Goal: Information Seeking & Learning: Compare options

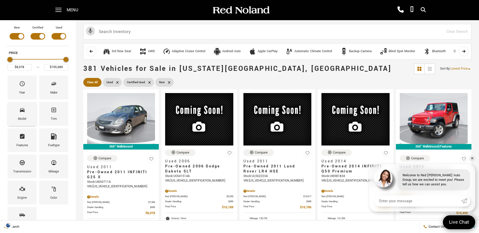
click at [17, 108] on div "Model" at bounding box center [22, 114] width 29 height 24
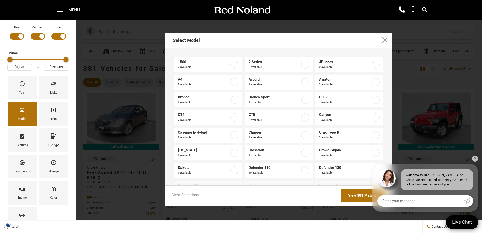
scroll to position [25, 0]
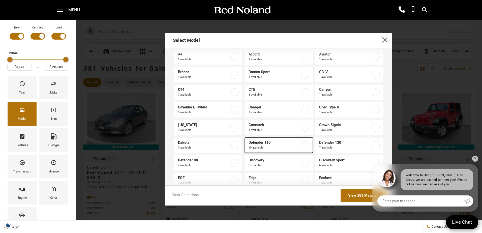
click at [304, 145] on label at bounding box center [305, 145] width 8 height 8
type input "$41,776"
type input "$129,522"
checkbox input "true"
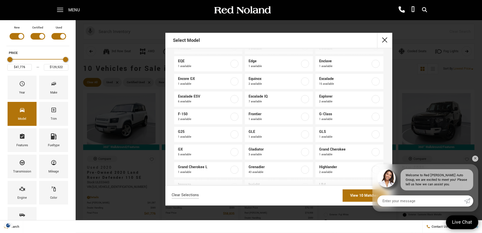
scroll to position [151, 0]
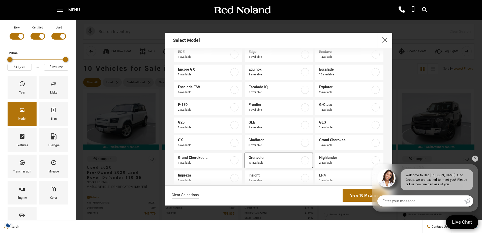
click at [302, 160] on label at bounding box center [305, 160] width 8 height 8
checkbox input "true"
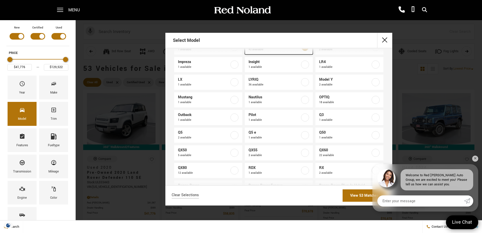
scroll to position [261, 0]
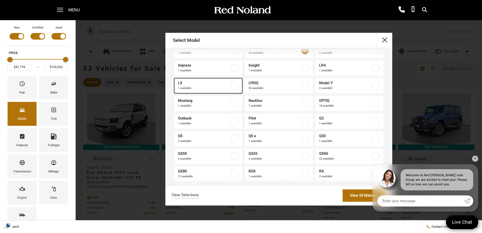
click at [233, 85] on label at bounding box center [235, 86] width 8 height 8
type input "$37,189"
checkbox input "true"
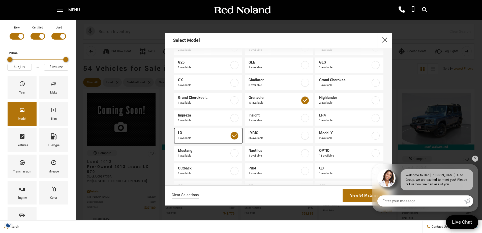
scroll to position [211, 0]
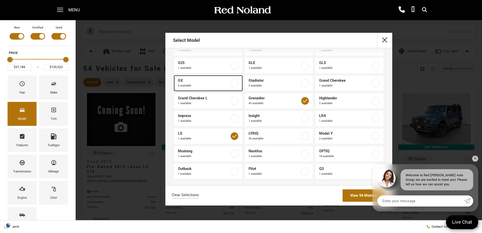
click at [238, 83] on link "GX 5 available" at bounding box center [208, 83] width 68 height 15
type input "$29,878"
checkbox input "true"
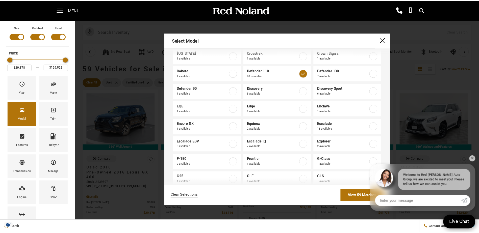
scroll to position [85, 0]
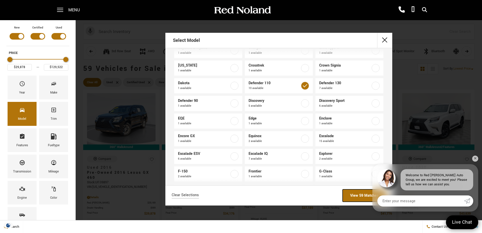
click at [358, 195] on link "View 59 Matches" at bounding box center [364, 195] width 43 height 12
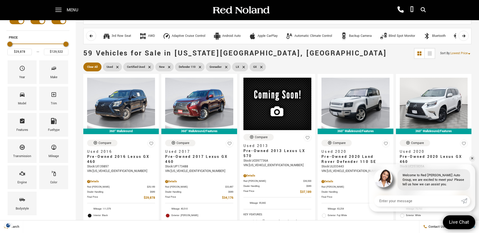
scroll to position [25, 0]
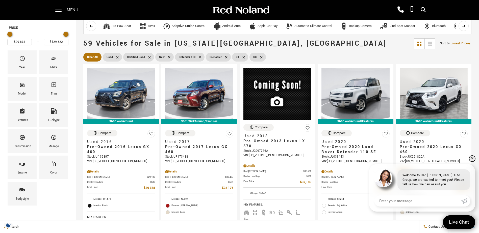
click at [472, 160] on link "✕" at bounding box center [472, 159] width 6 height 6
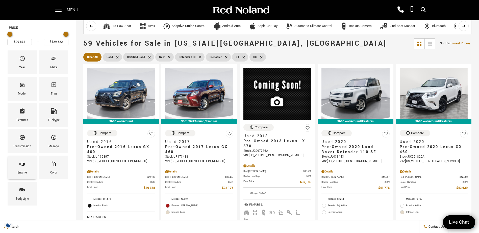
click at [24, 167] on icon "Engine" at bounding box center [22, 164] width 6 height 6
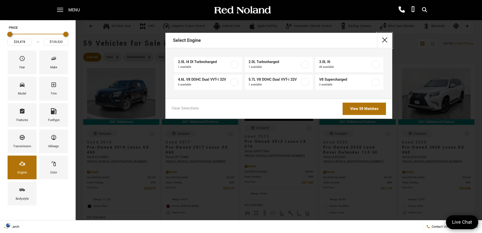
click at [387, 39] on button "close" at bounding box center [384, 40] width 15 height 15
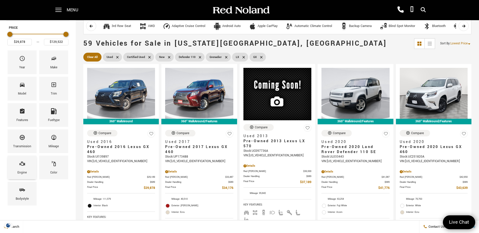
click at [17, 164] on div "Engine" at bounding box center [22, 168] width 29 height 24
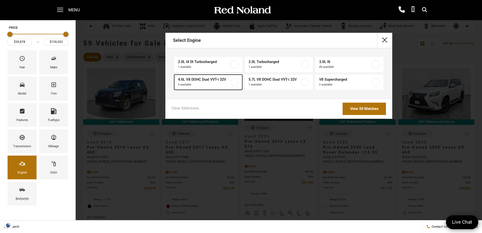
click at [235, 82] on label at bounding box center [235, 82] width 8 height 8
type input "$62,552"
checkbox input "true"
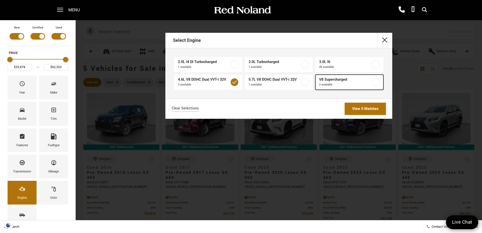
click at [377, 83] on label at bounding box center [376, 82] width 8 height 8
type input "$129,522"
checkbox input "true"
click at [368, 63] on span "3.0L I6" at bounding box center [344, 62] width 51 height 5
checkbox input "true"
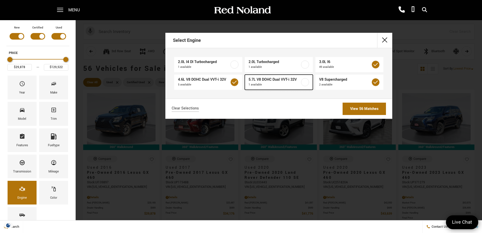
click at [305, 82] on label at bounding box center [305, 82] width 8 height 8
checkbox input "true"
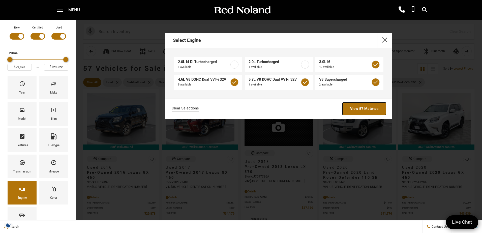
click at [365, 105] on link "View 57 Matches" at bounding box center [364, 109] width 43 height 12
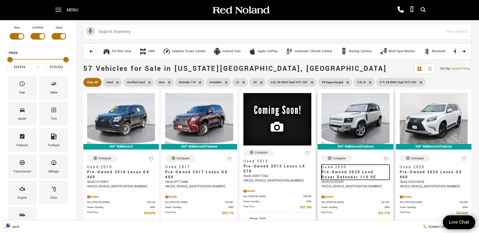
click at [350, 172] on span "Pre-Owned 2020 Land Rover Defender 110 SE" at bounding box center [353, 175] width 64 height 10
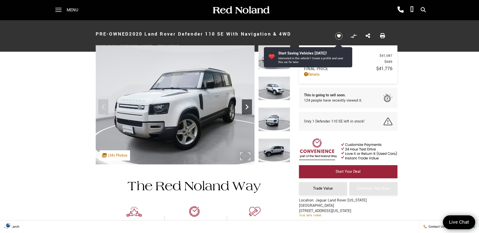
click at [246, 110] on icon "Next" at bounding box center [247, 107] width 10 height 10
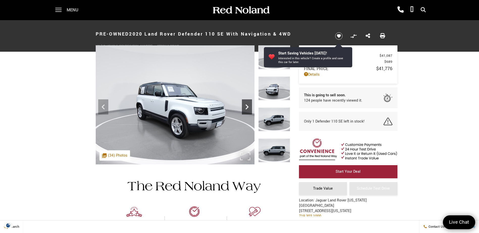
click at [246, 110] on icon "Next" at bounding box center [247, 107] width 10 height 10
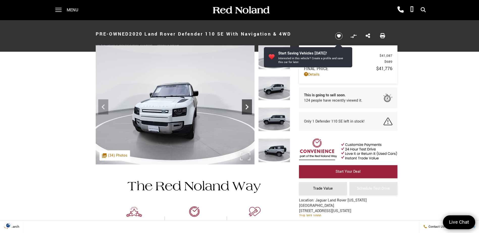
click at [246, 110] on icon "Next" at bounding box center [247, 107] width 10 height 10
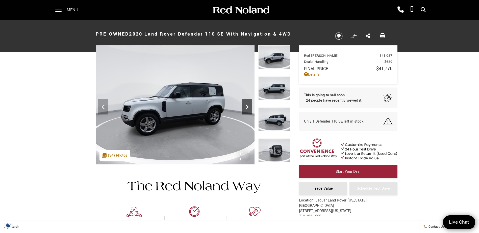
click at [246, 110] on icon "Next" at bounding box center [247, 107] width 10 height 10
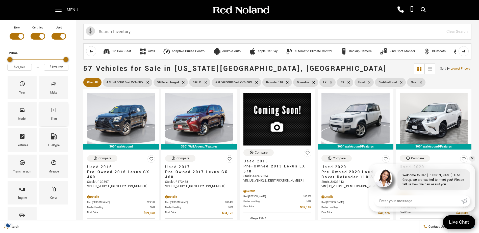
click at [51, 115] on span "Trim" at bounding box center [54, 111] width 6 height 11
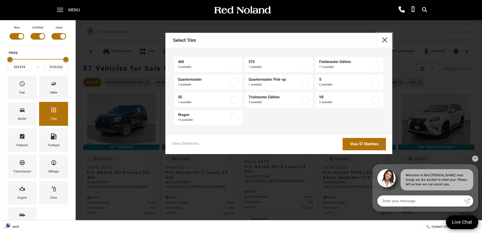
click at [389, 39] on button "close" at bounding box center [384, 40] width 15 height 15
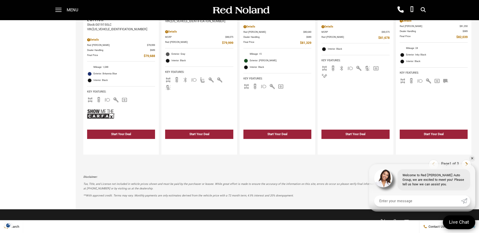
scroll to position [875, 0]
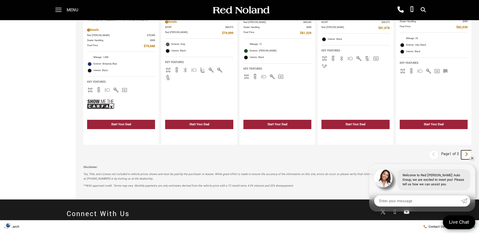
click at [468, 150] on icon "next page" at bounding box center [465, 154] width 3 height 8
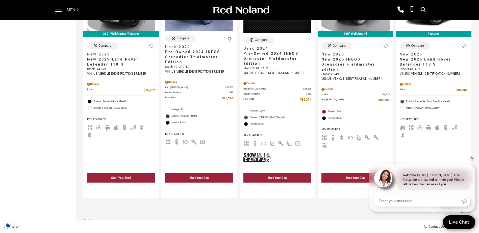
scroll to position [735, 0]
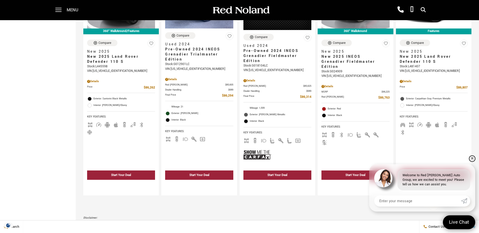
click at [473, 160] on link "✕" at bounding box center [472, 159] width 6 height 6
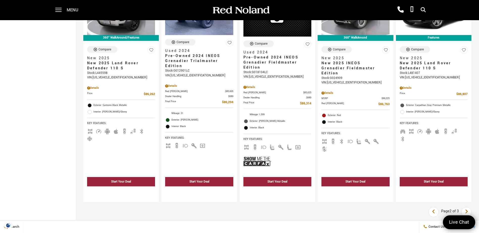
scroll to position [731, 0]
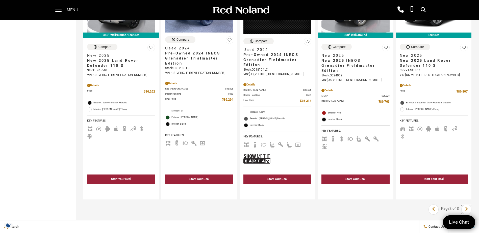
click at [468, 205] on icon "next page" at bounding box center [465, 209] width 3 height 8
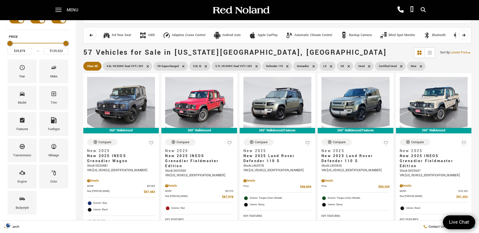
scroll to position [25, 0]
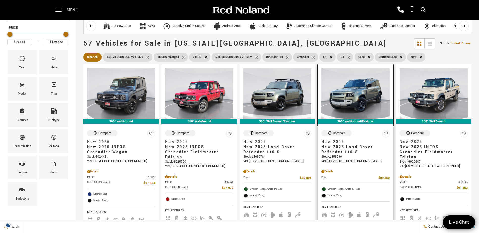
click at [350, 97] on img at bounding box center [355, 93] width 68 height 51
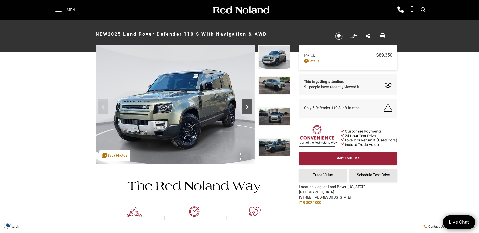
click at [249, 106] on icon "Next" at bounding box center [247, 107] width 10 height 10
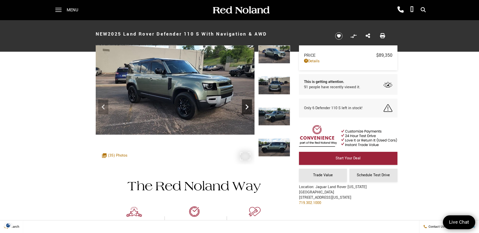
click at [249, 106] on icon "Next" at bounding box center [247, 107] width 10 height 10
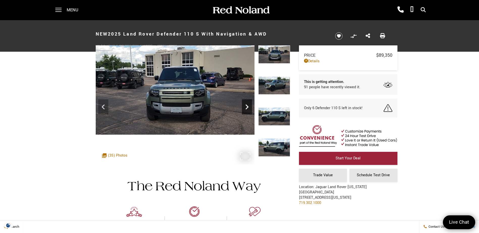
click at [249, 106] on icon "Next" at bounding box center [247, 107] width 10 height 10
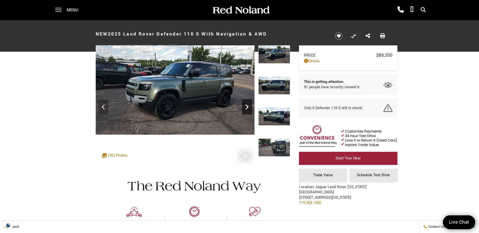
click at [249, 106] on icon "Next" at bounding box center [247, 107] width 10 height 10
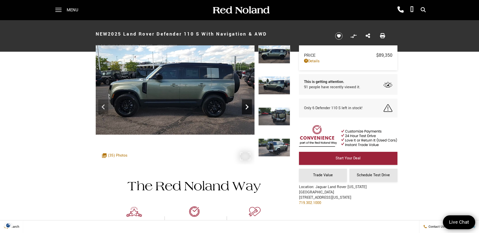
click at [249, 106] on icon "Next" at bounding box center [247, 107] width 10 height 10
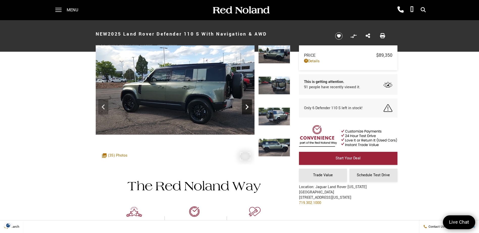
click at [249, 106] on icon "Next" at bounding box center [247, 107] width 10 height 10
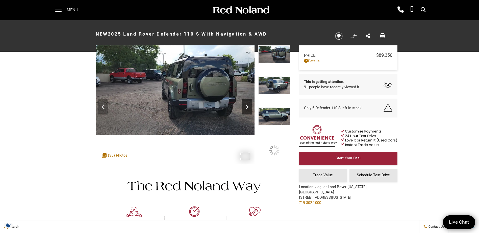
click at [249, 106] on icon "Next" at bounding box center [247, 107] width 10 height 10
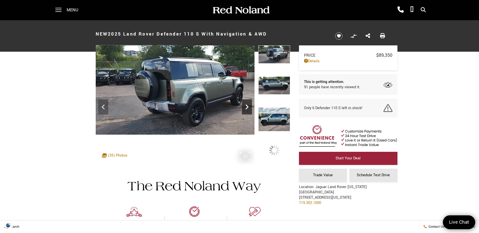
click at [249, 106] on icon "Next" at bounding box center [247, 107] width 10 height 10
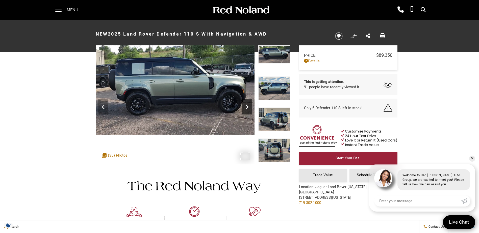
click at [249, 106] on icon "Next" at bounding box center [247, 107] width 10 height 10
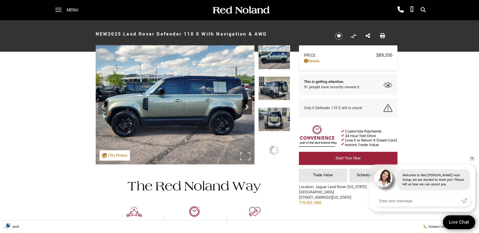
click at [249, 106] on icon "Next" at bounding box center [247, 107] width 10 height 10
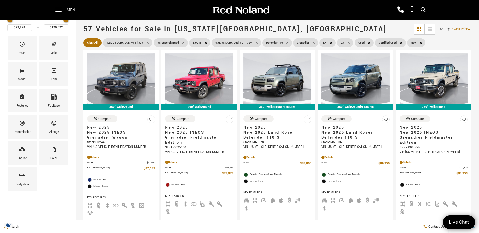
scroll to position [34, 0]
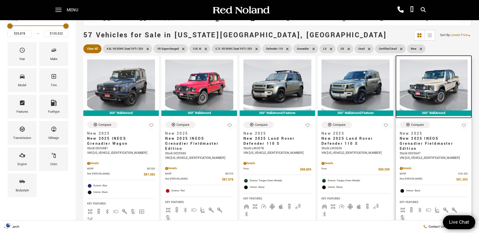
click at [442, 83] on img at bounding box center [433, 85] width 68 height 51
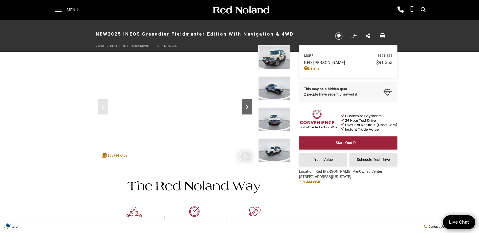
click at [248, 107] on icon "Next" at bounding box center [246, 106] width 3 height 5
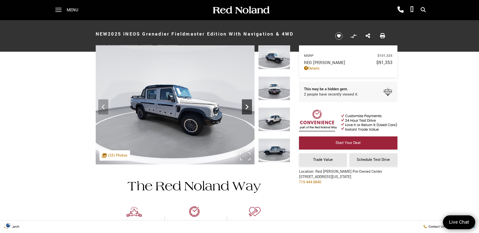
click at [248, 107] on icon "Next" at bounding box center [246, 106] width 3 height 5
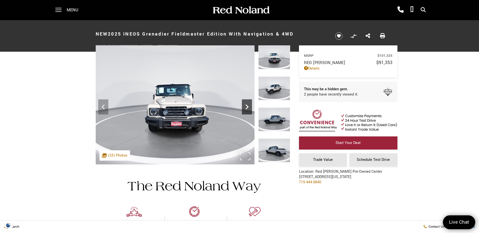
click at [248, 107] on icon "Next" at bounding box center [246, 106] width 3 height 5
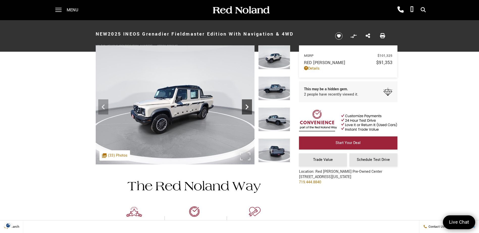
click at [248, 107] on icon "Next" at bounding box center [246, 106] width 3 height 5
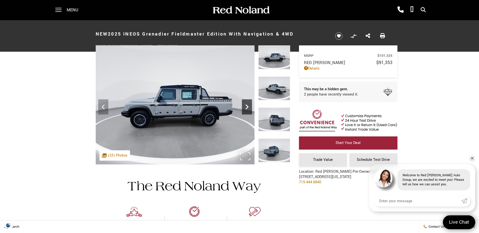
click at [248, 107] on icon "Next" at bounding box center [246, 106] width 3 height 5
